Goal: Navigation & Orientation: Find specific page/section

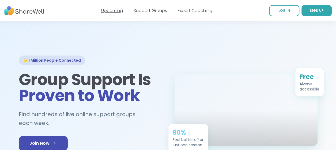
click at [113, 11] on link "Upcoming" at bounding box center [112, 10] width 22 height 6
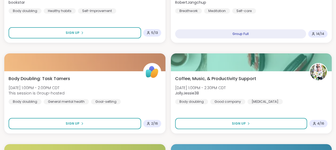
scroll to position [1702, 0]
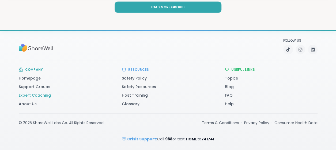
click at [36, 95] on link "Expert Coaching" at bounding box center [35, 95] width 32 height 5
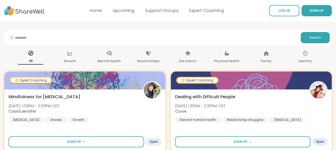
scroll to position [1, 0]
